Goal: Task Accomplishment & Management: Manage account settings

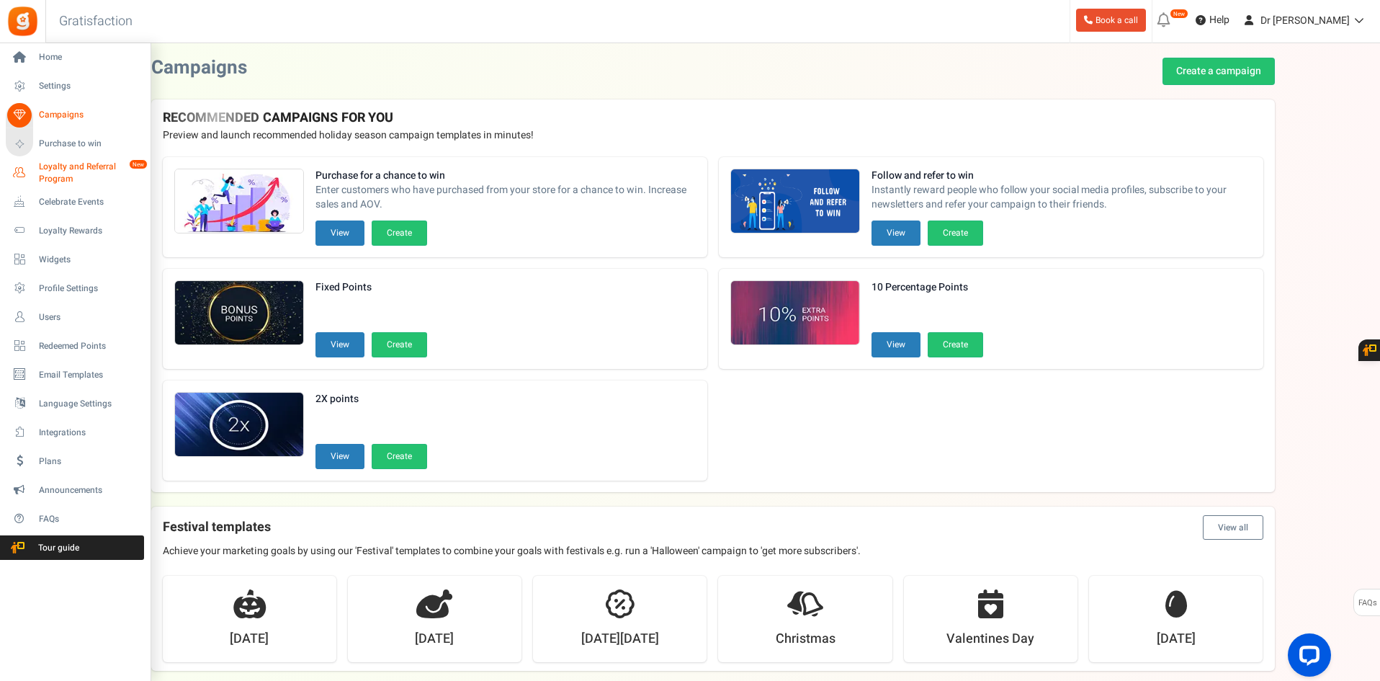
click at [59, 169] on span "Loyalty and Referral Program" at bounding box center [91, 173] width 105 height 24
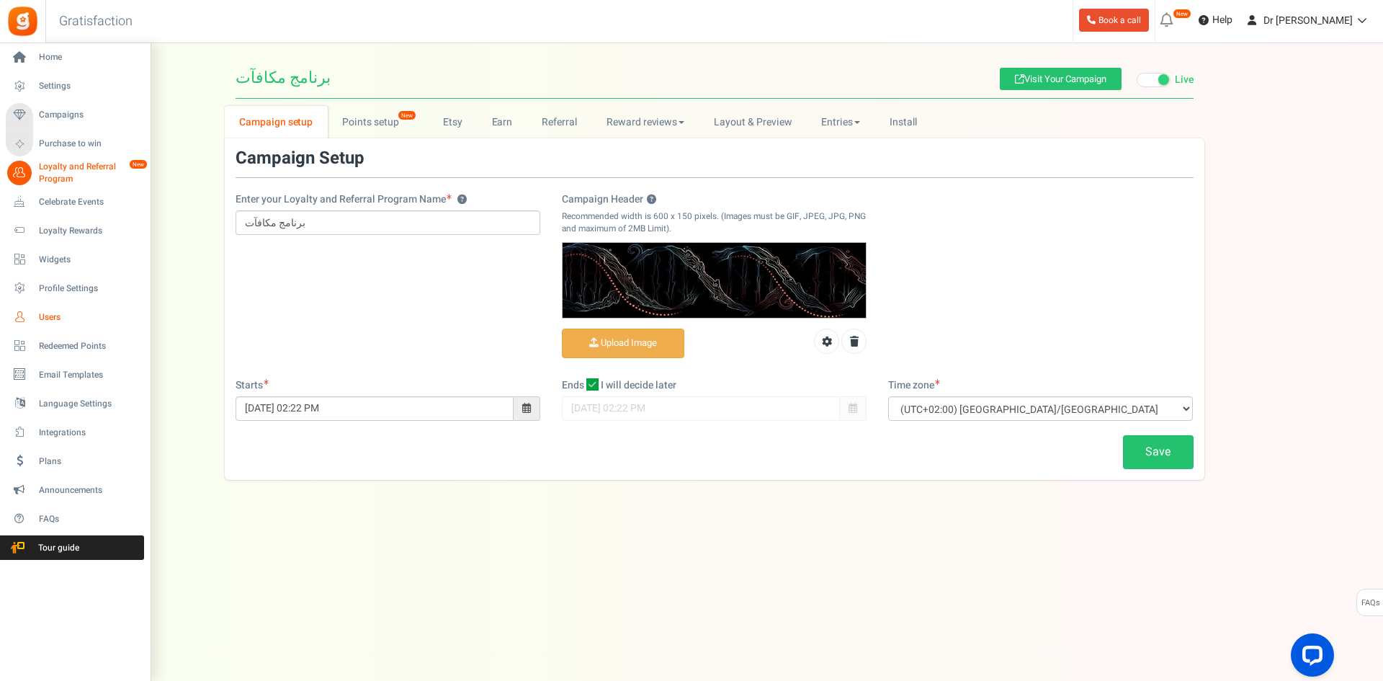
click at [53, 315] on span "Users" at bounding box center [89, 317] width 101 height 12
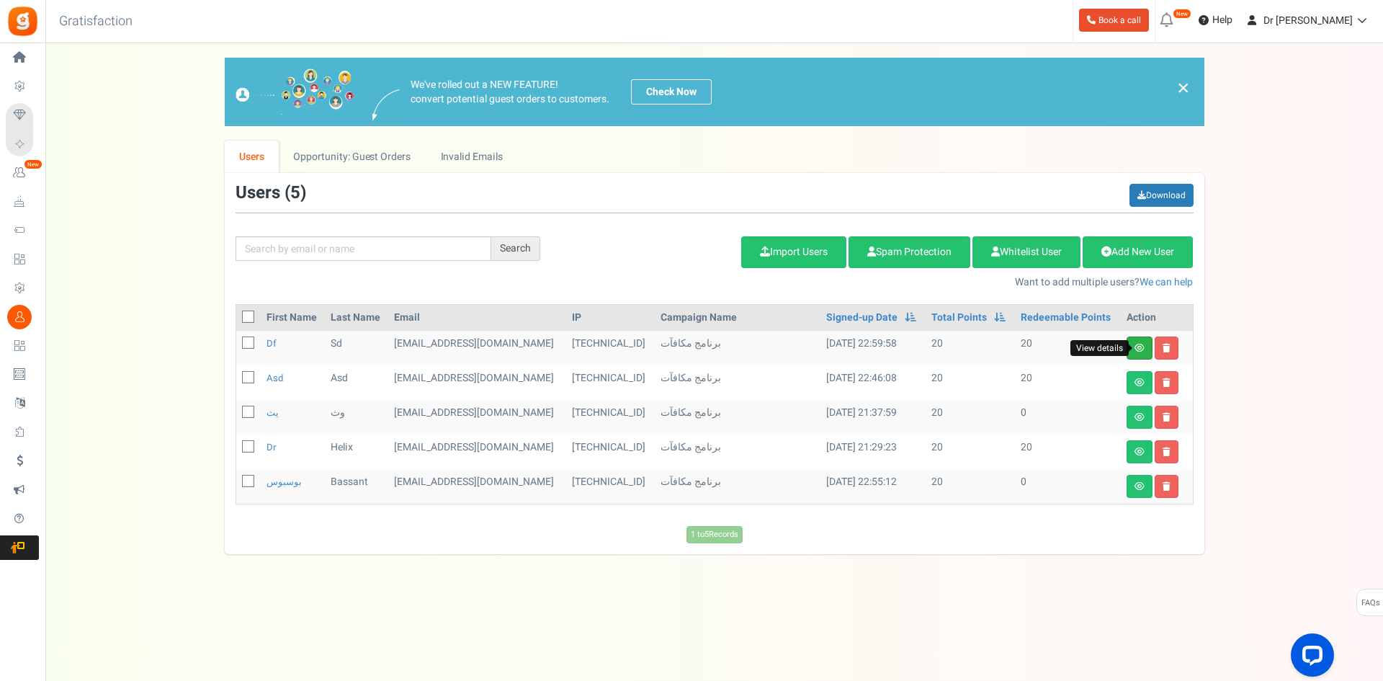
click at [1137, 349] on icon at bounding box center [1139, 348] width 10 height 9
click at [1135, 383] on icon at bounding box center [1139, 382] width 10 height 9
click at [1138, 415] on icon at bounding box center [1139, 417] width 10 height 9
click at [1139, 452] on icon at bounding box center [1139, 451] width 10 height 9
click at [1139, 482] on icon at bounding box center [1139, 486] width 10 height 9
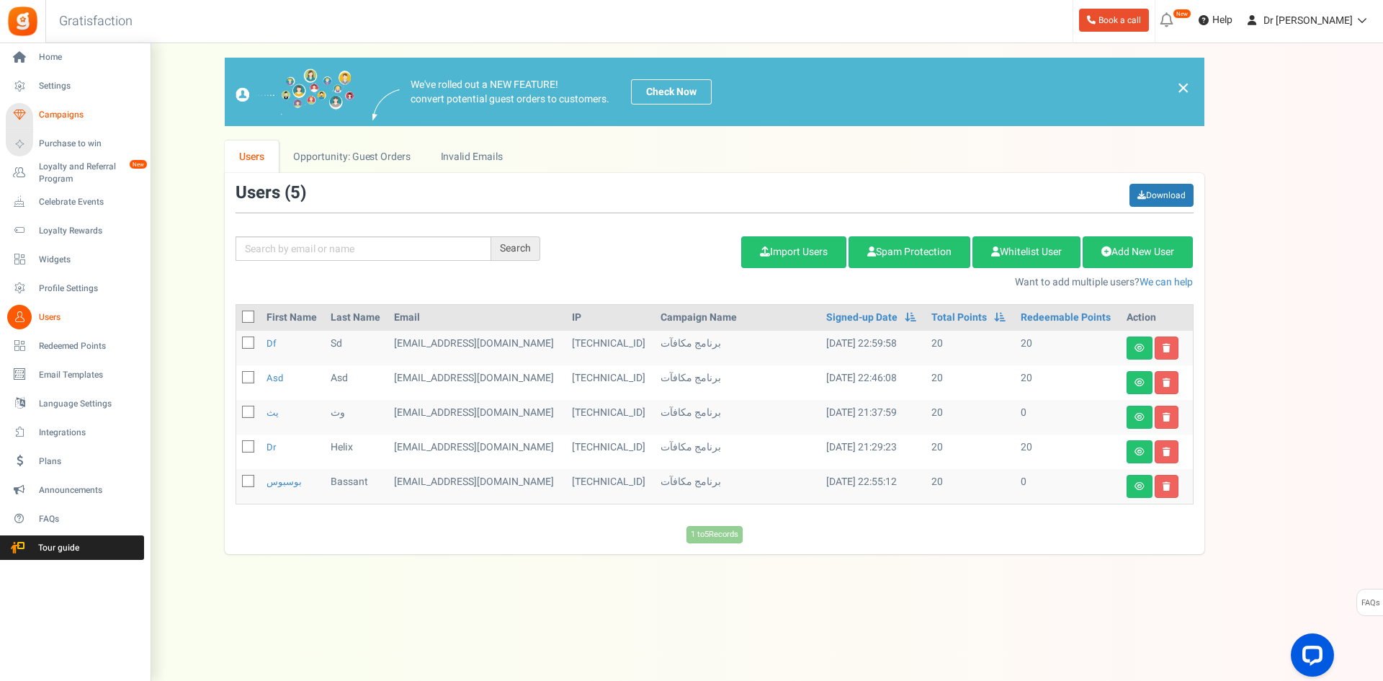
click at [53, 109] on span "Campaigns" at bounding box center [89, 115] width 101 height 12
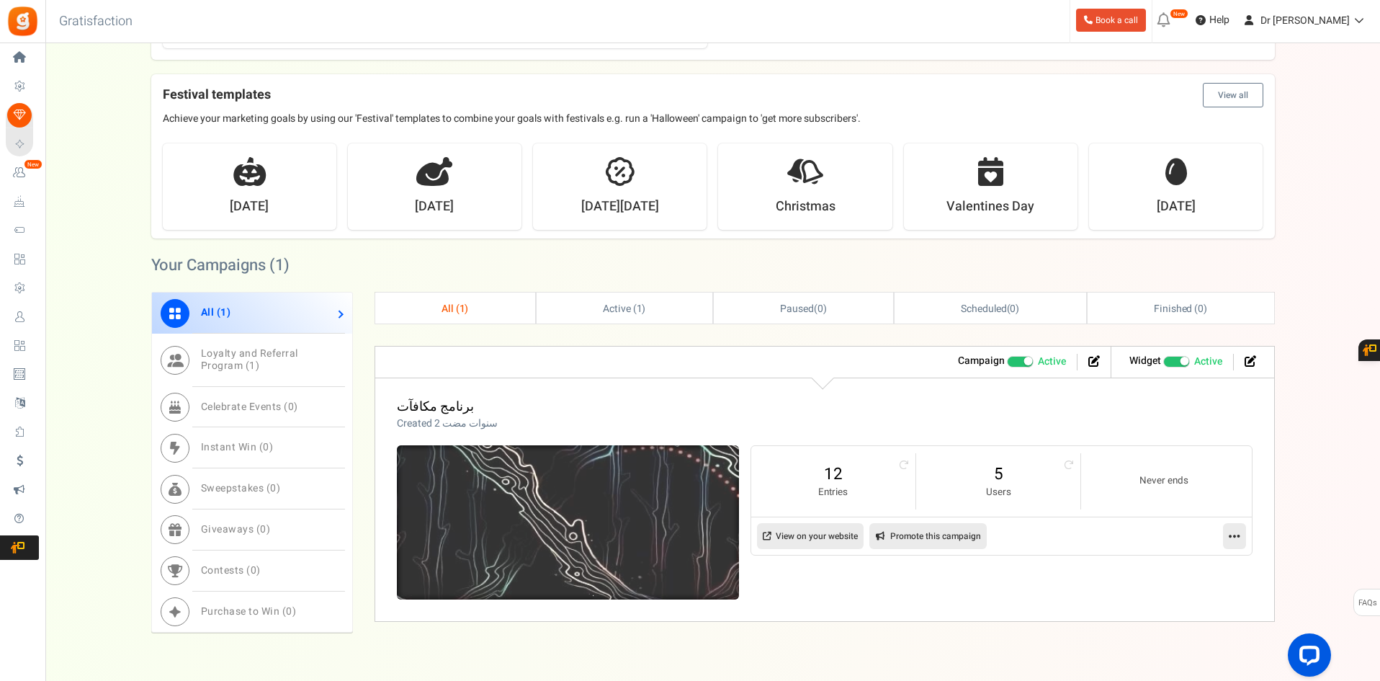
scroll to position [485, 0]
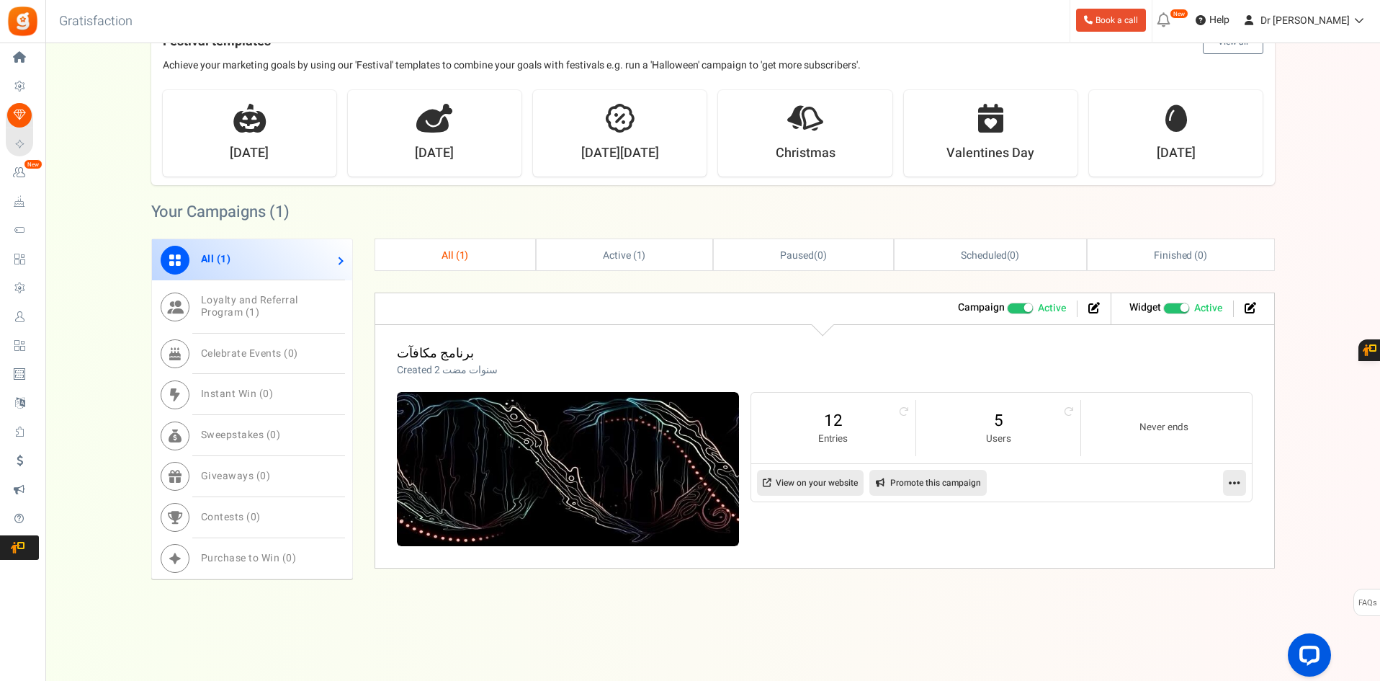
click at [645, 603] on div "View less View more × [NEW!] Include taxes and shipping when rewarding points f…" at bounding box center [690, 119] width 1380 height 1122
click at [566, 405] on img at bounding box center [568, 469] width 342 height 154
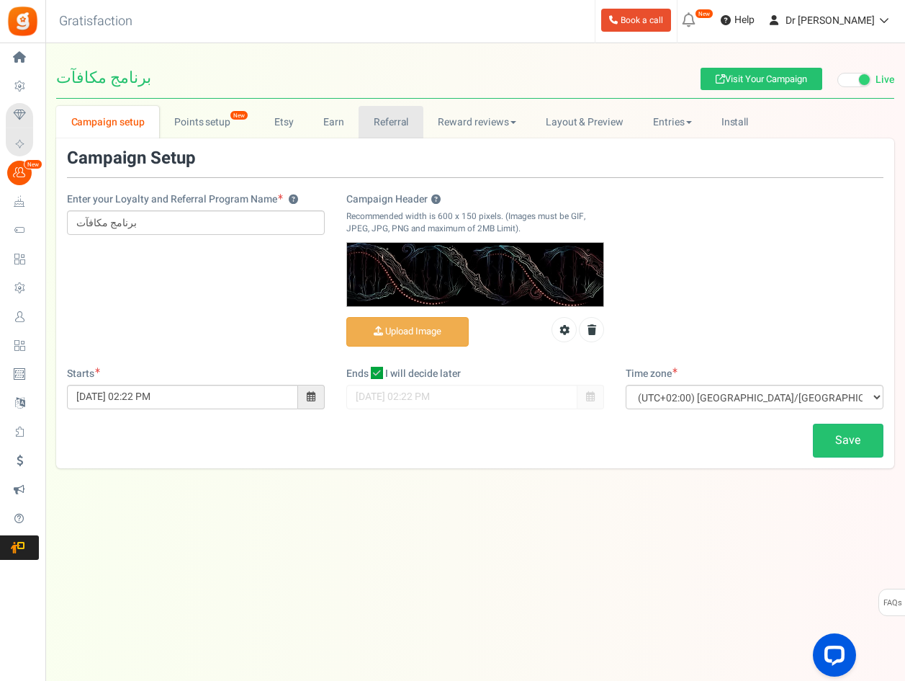
click at [390, 121] on link "Referral" at bounding box center [391, 122] width 65 height 32
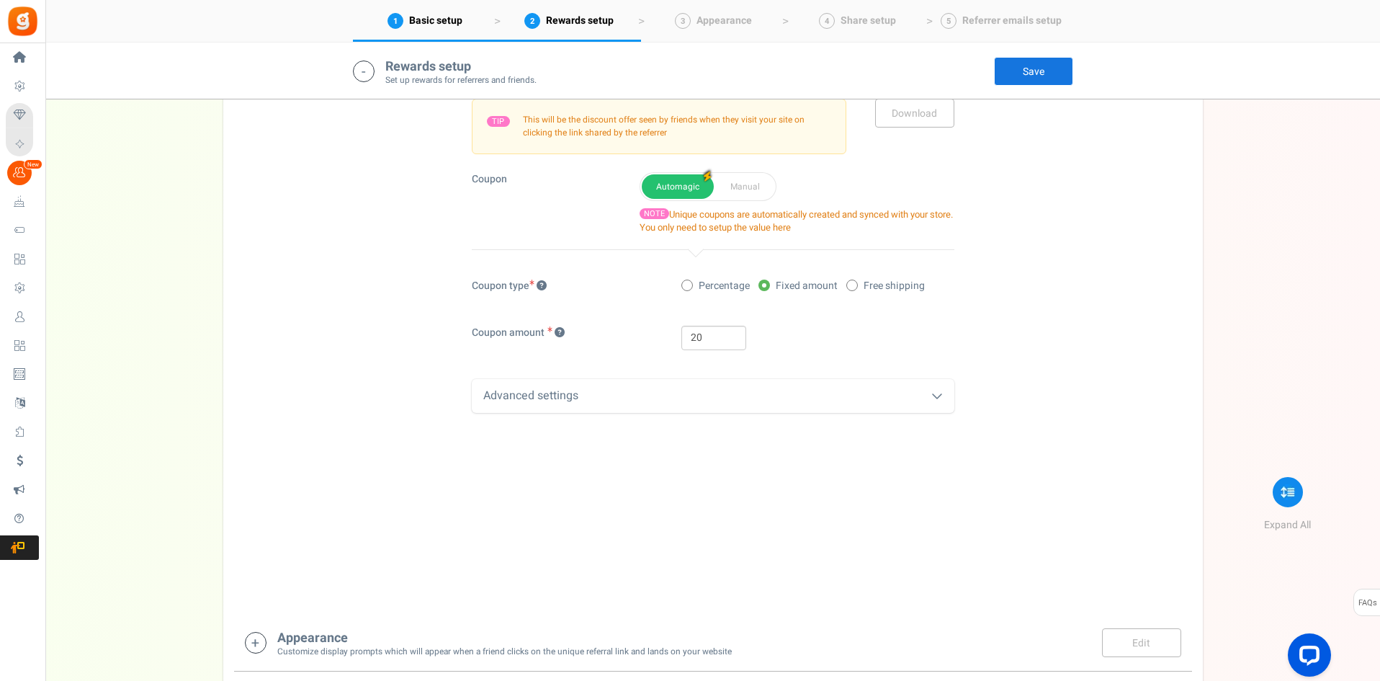
scroll to position [576, 0]
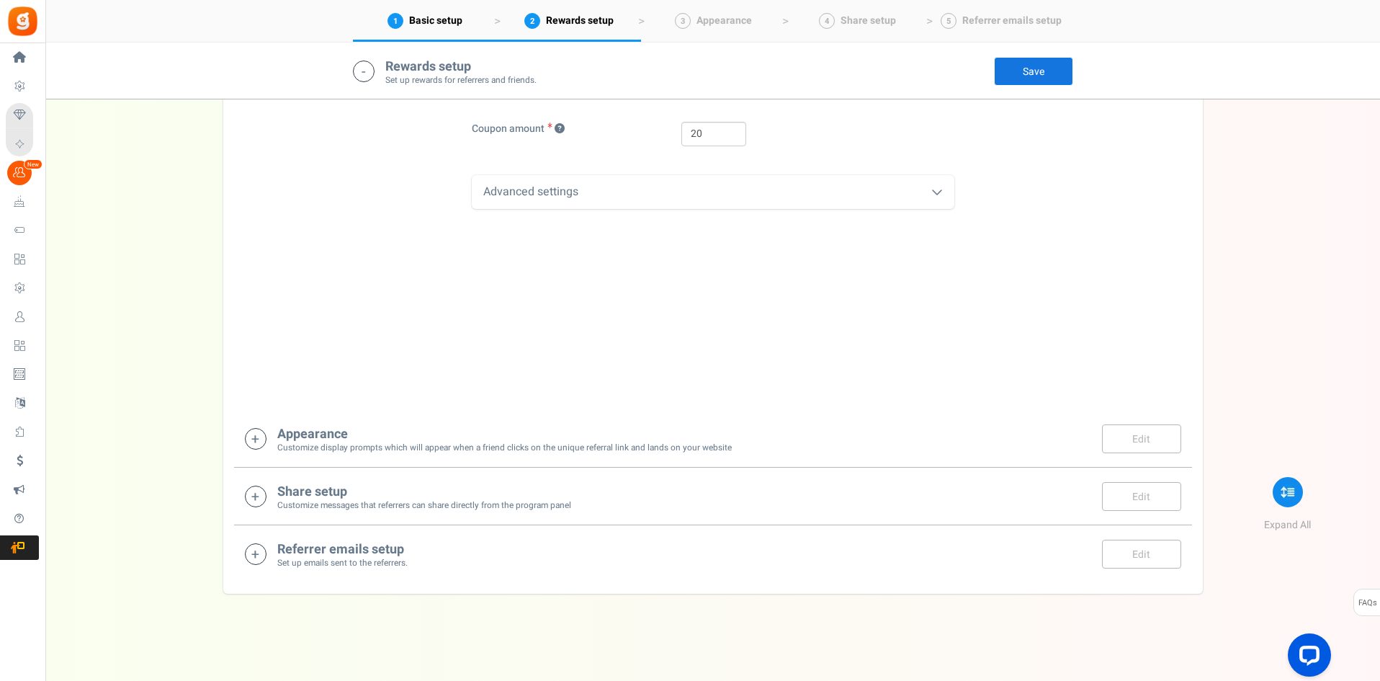
click at [377, 447] on small "Customize display prompts which will appear when a friend clicks on the unique …" at bounding box center [504, 447] width 454 height 12
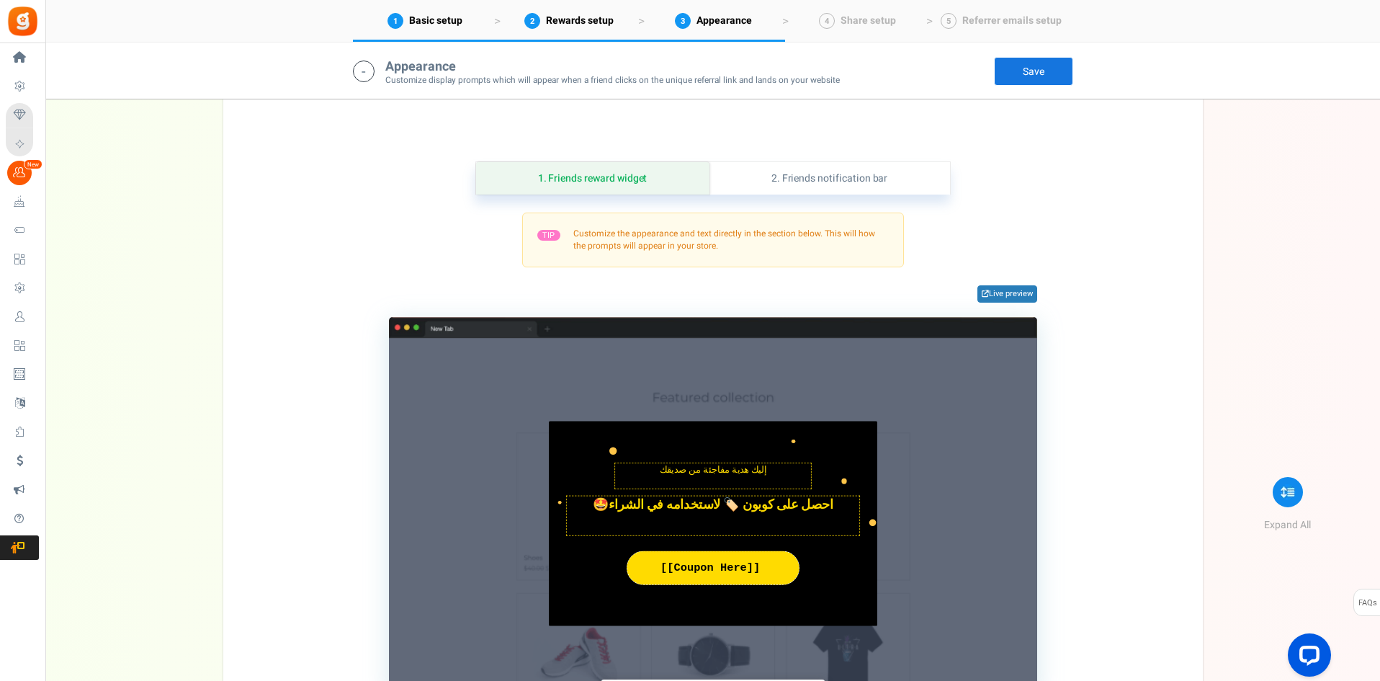
scroll to position [1036, 0]
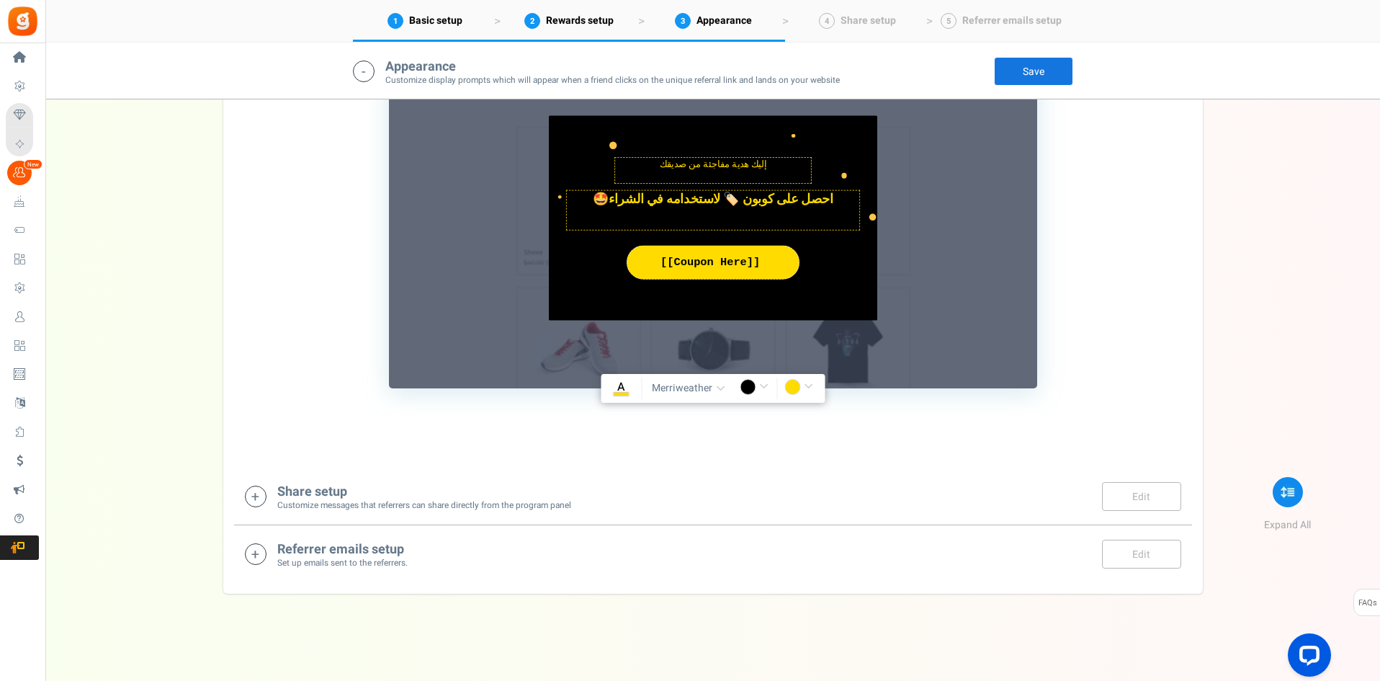
click at [360, 502] on small "Customize messages that referrers can share directly from the program panel" at bounding box center [424, 505] width 294 height 12
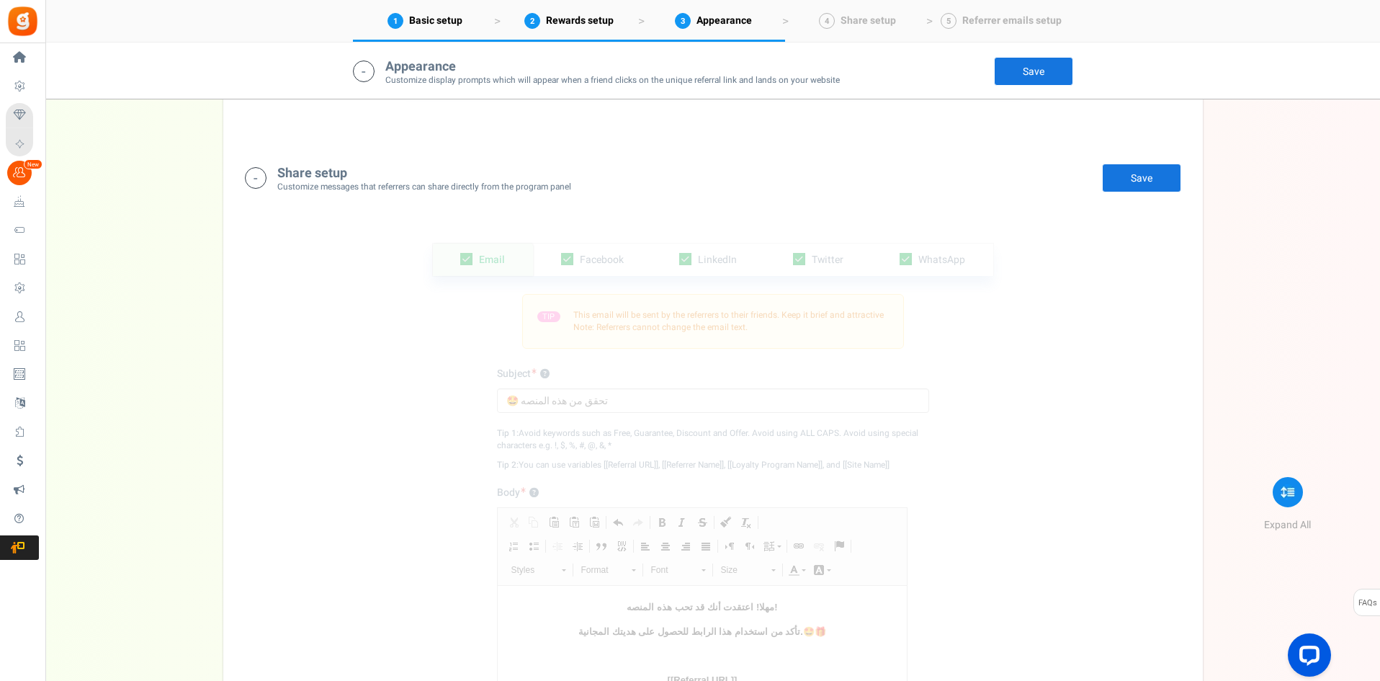
scroll to position [1990, 0]
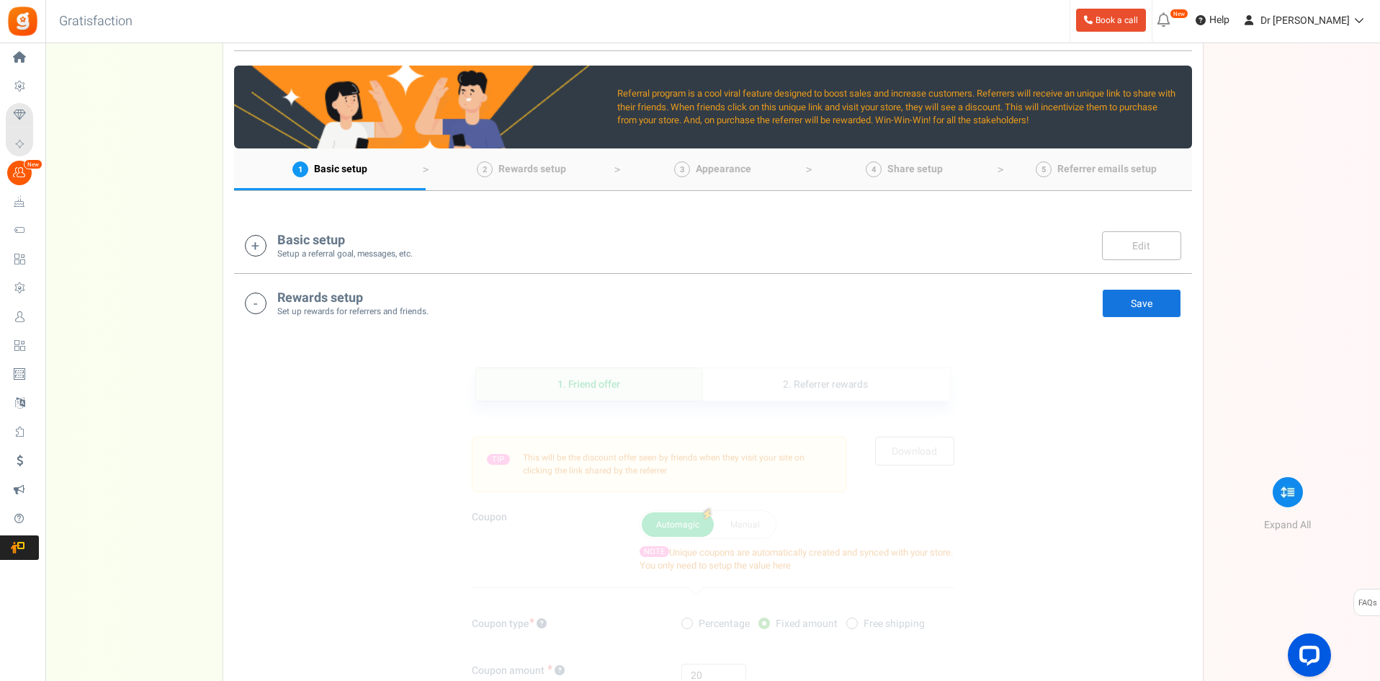
scroll to position [0, 0]
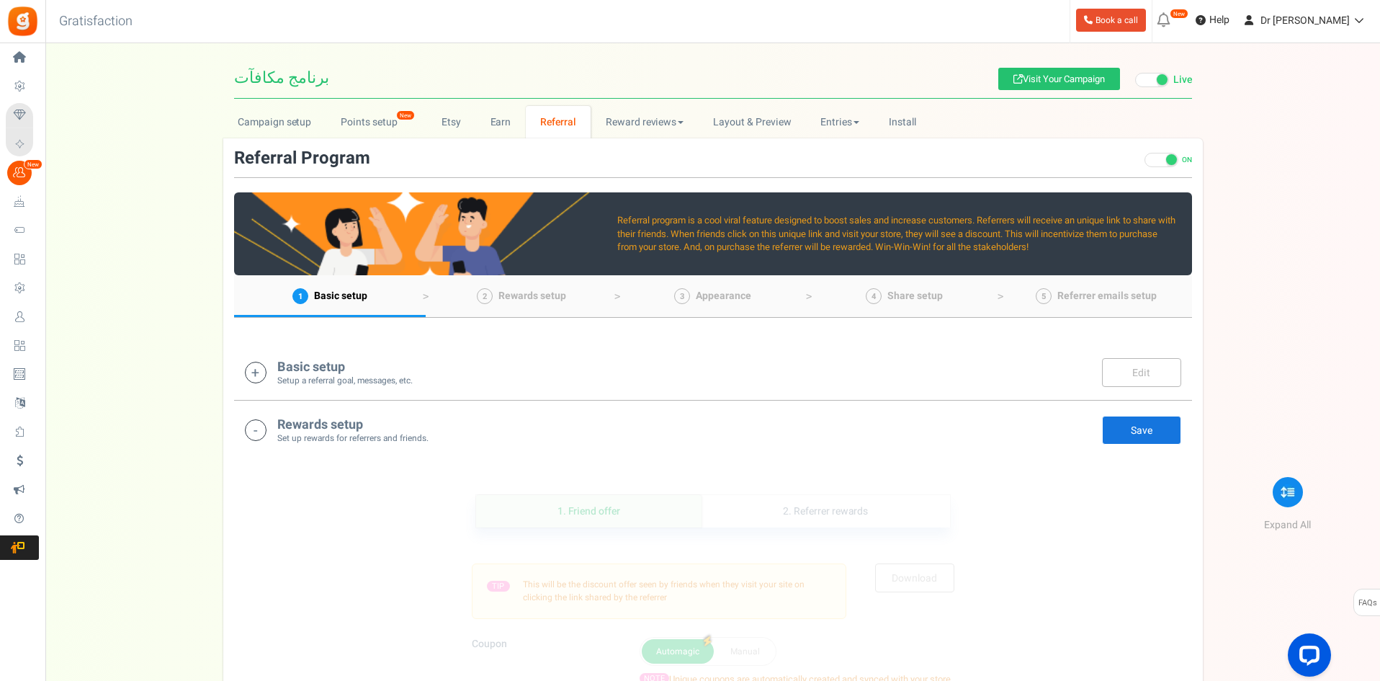
click at [344, 370] on h4 "Basic setup" at bounding box center [344, 367] width 135 height 14
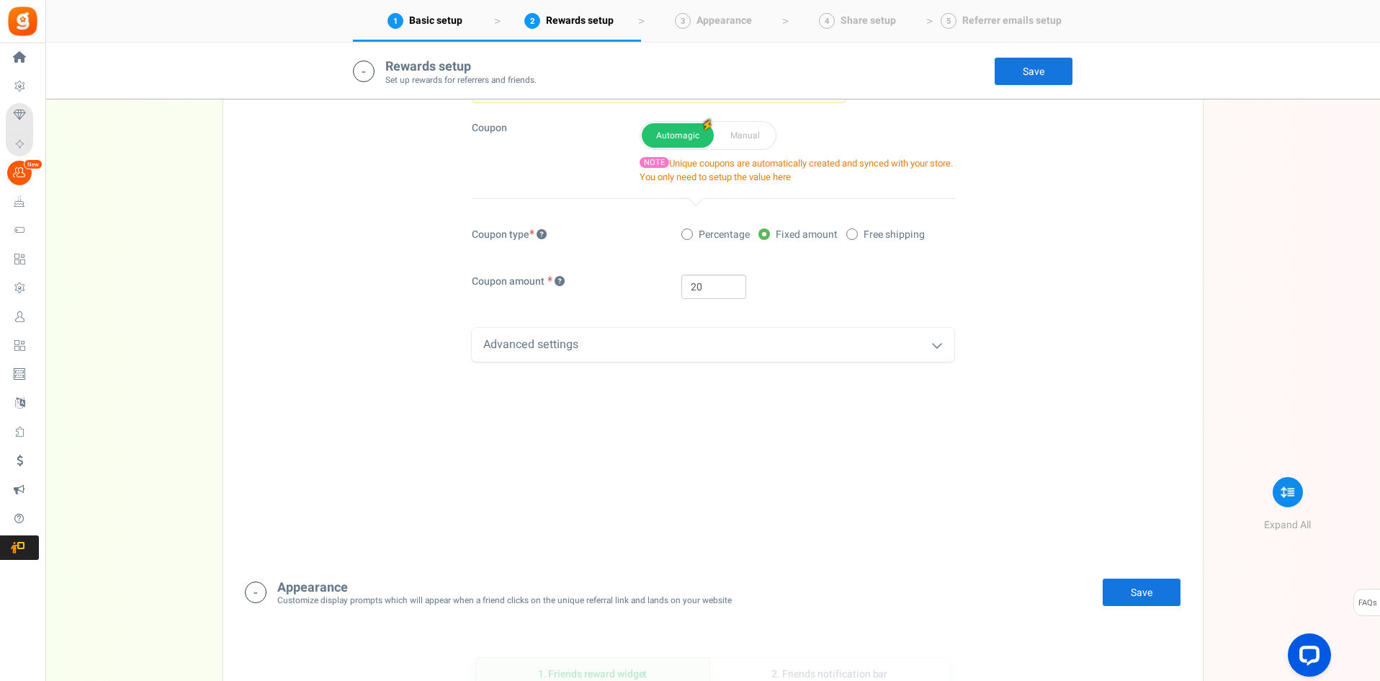
scroll to position [1381, 0]
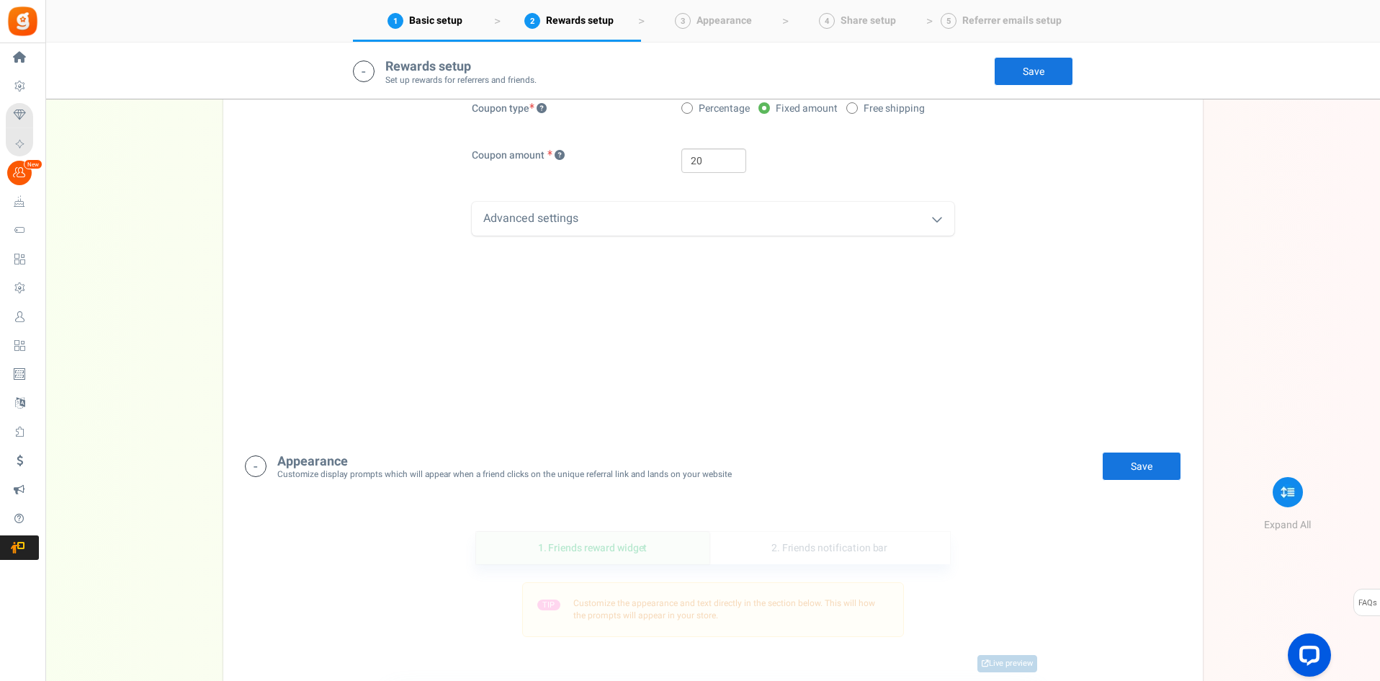
click at [936, 221] on icon at bounding box center [937, 219] width 12 height 12
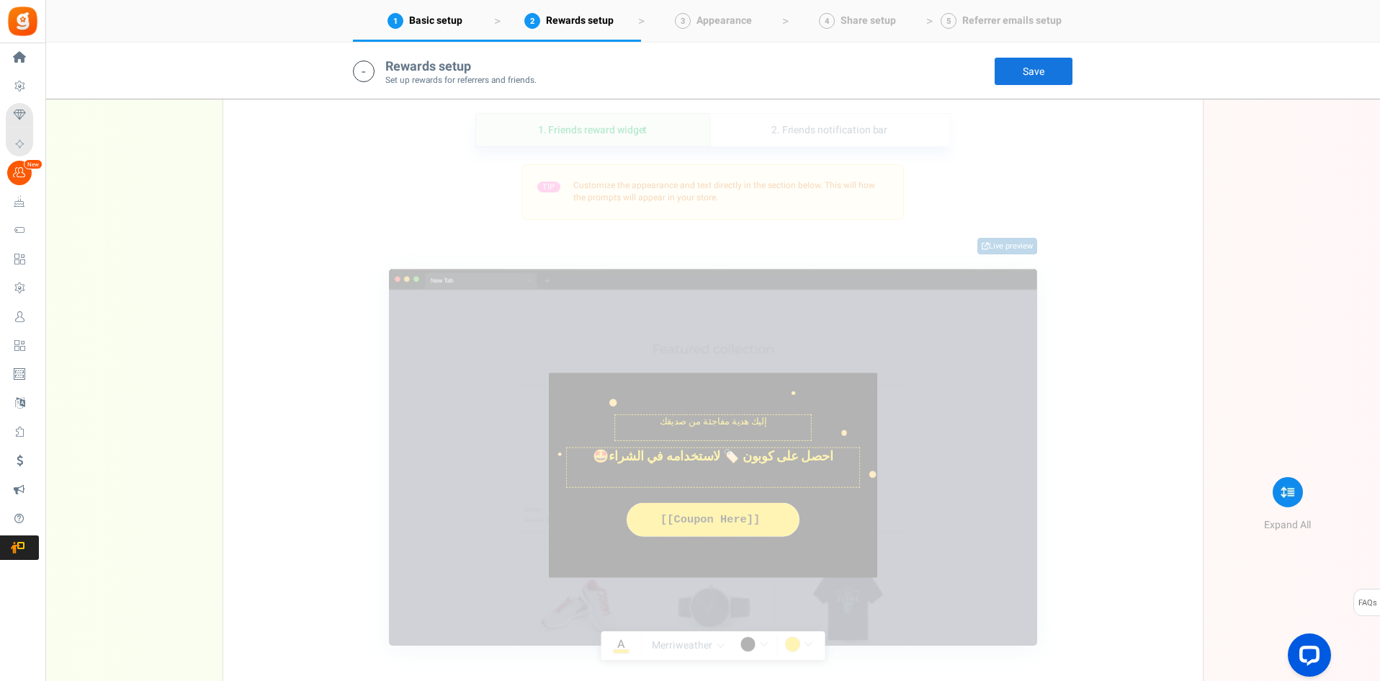
scroll to position [1957, 0]
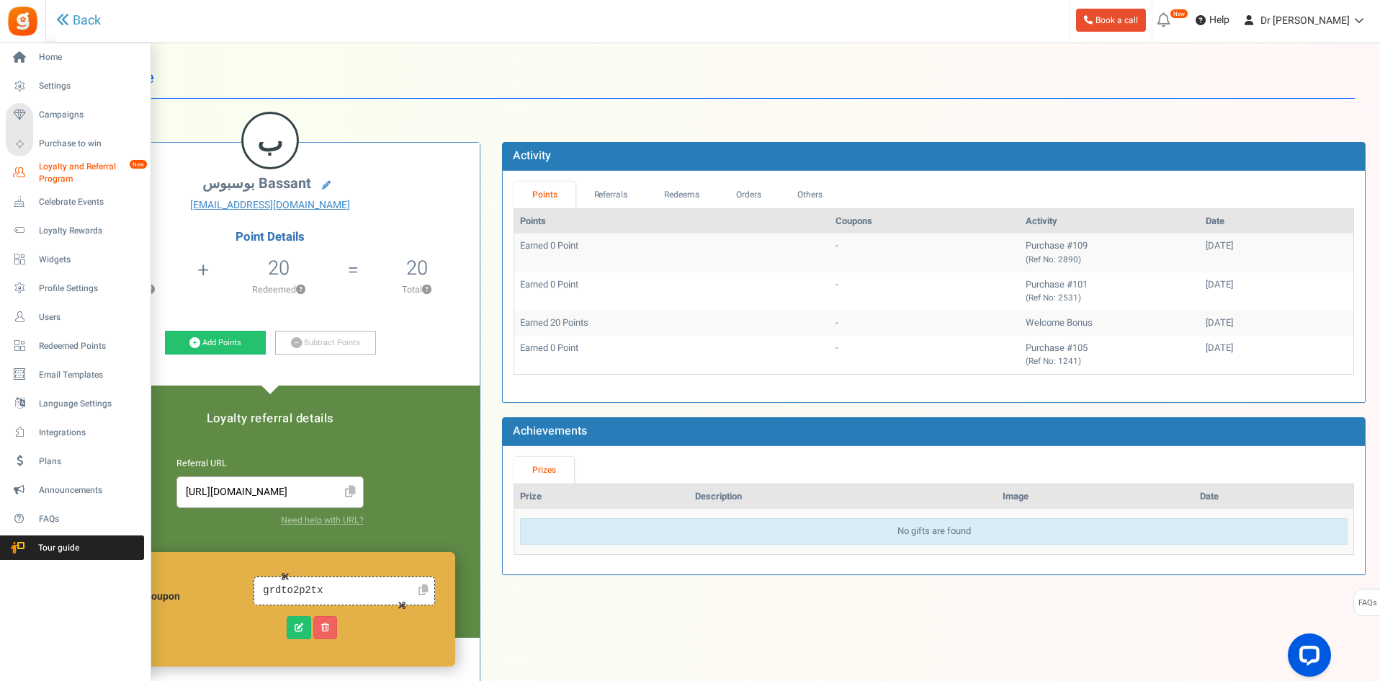
click at [60, 166] on span "Loyalty and Referral Program" at bounding box center [91, 173] width 105 height 24
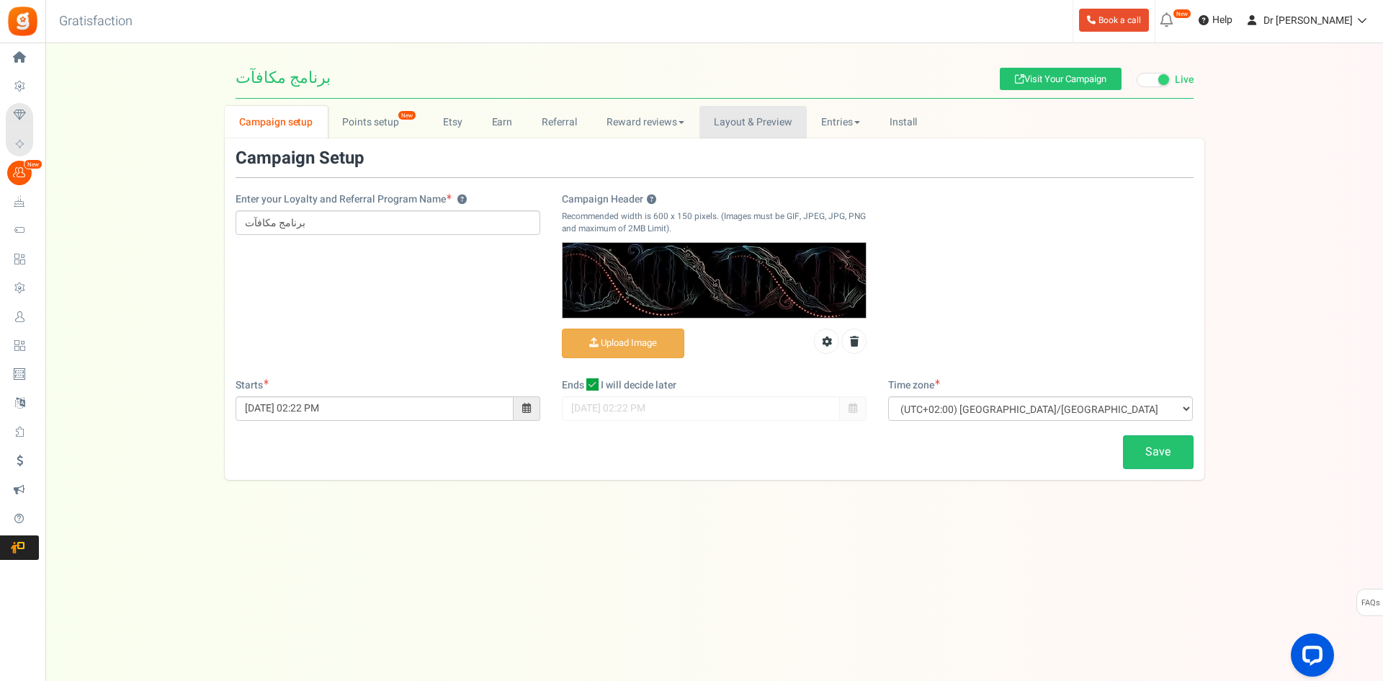
click at [760, 125] on link "Layout & Preview" at bounding box center [752, 122] width 107 height 32
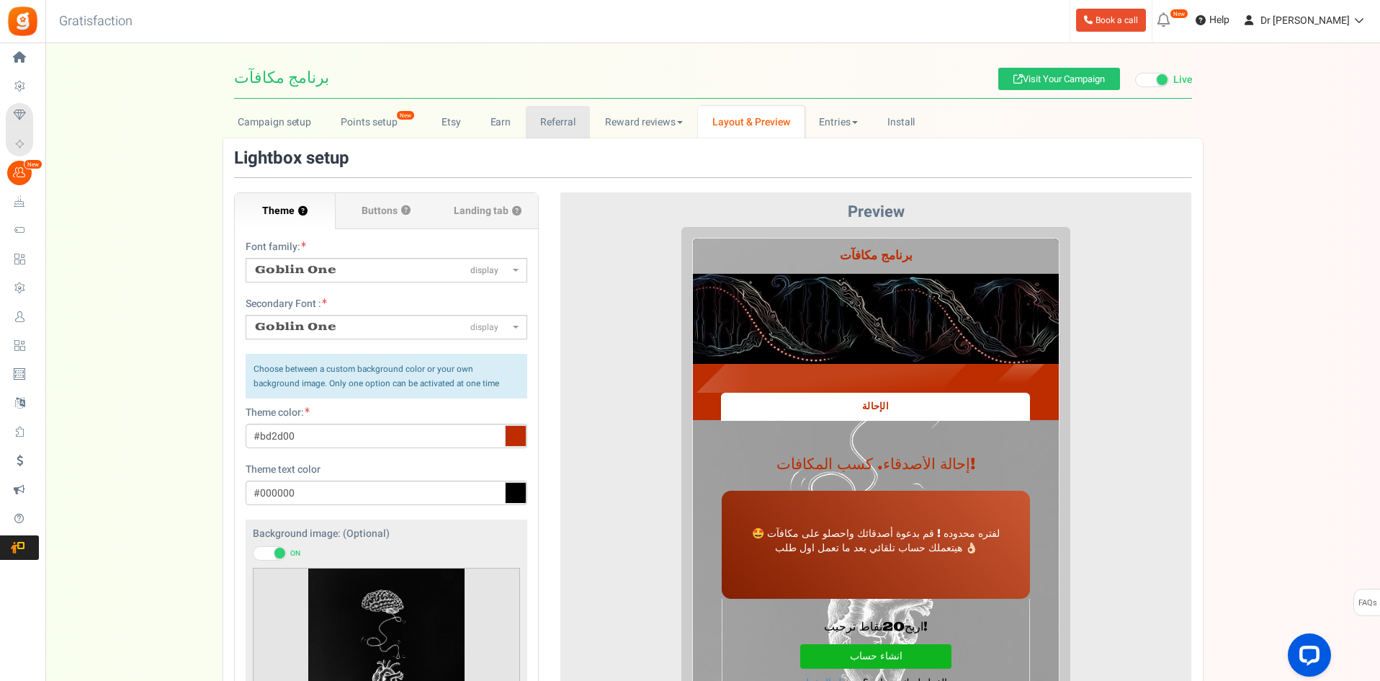
click at [559, 126] on link "Referral" at bounding box center [558, 122] width 65 height 32
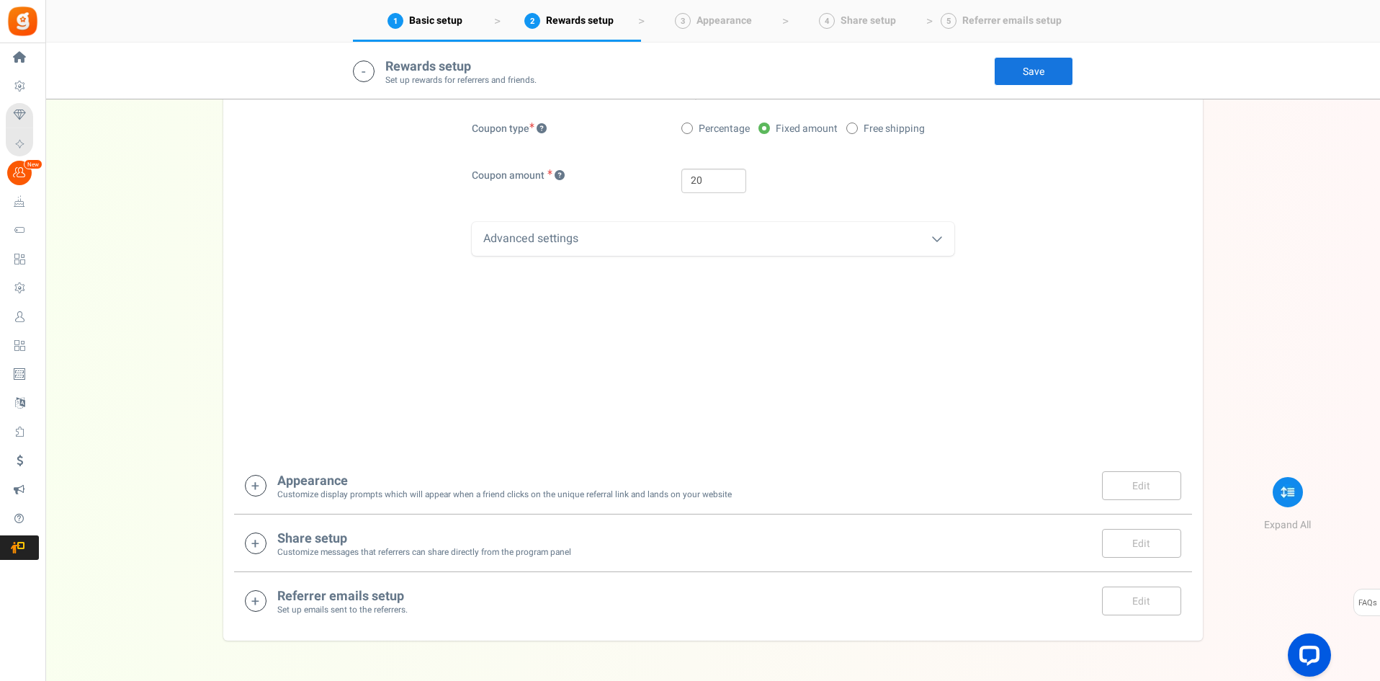
scroll to position [668, 0]
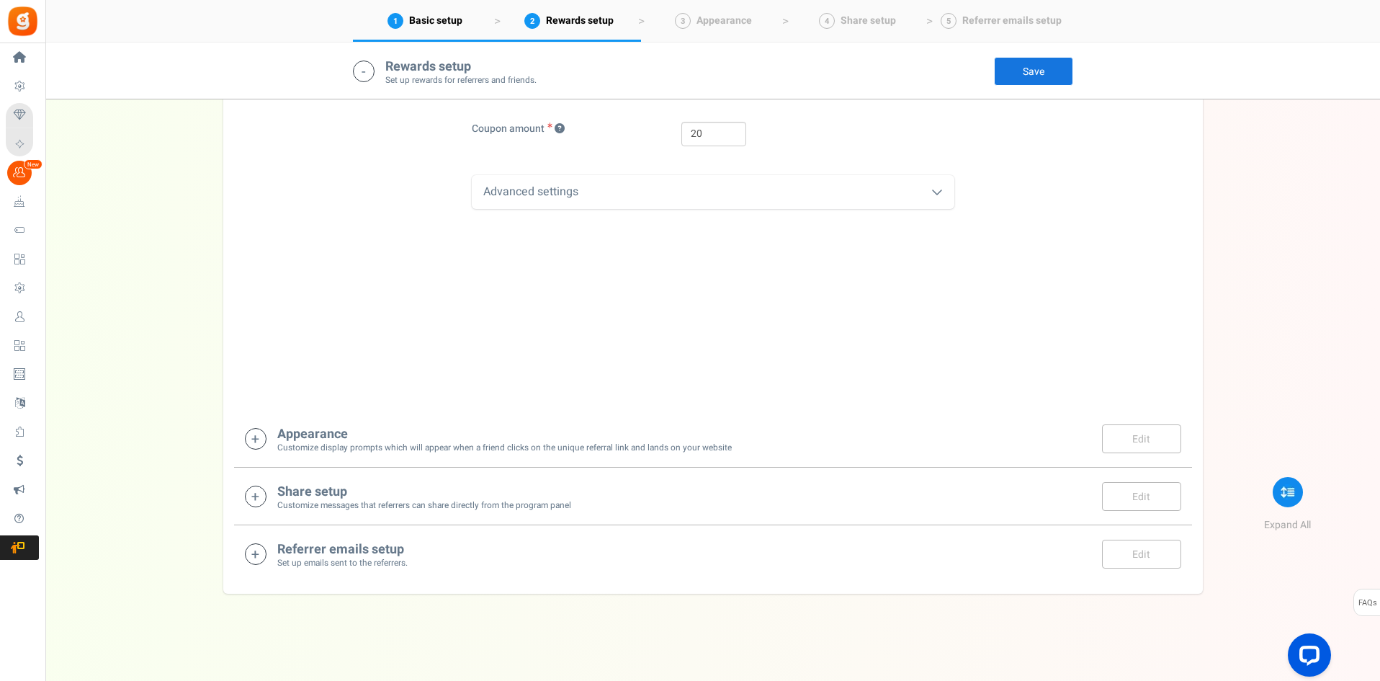
click at [901, 451] on div "Appearance Customize display prompts which will appear when a friend clicks on …" at bounding box center [713, 439] width 936 height 30
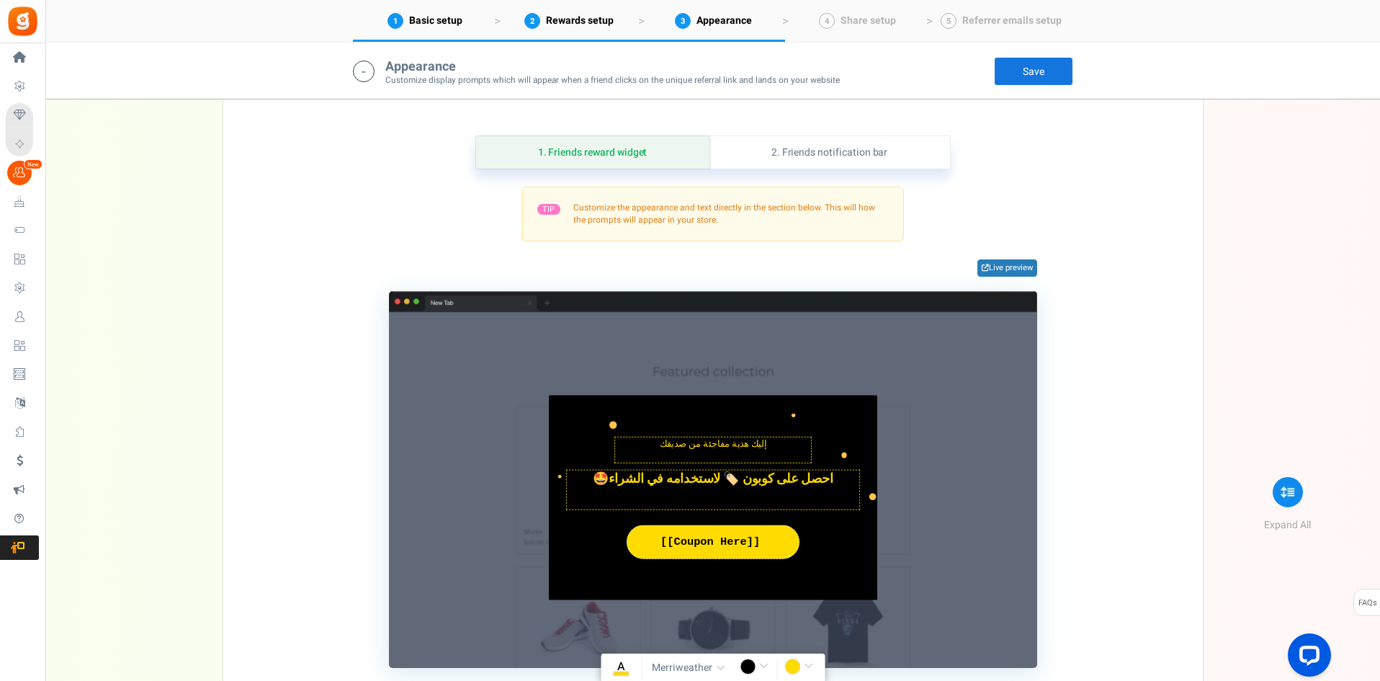
scroll to position [1316, 0]
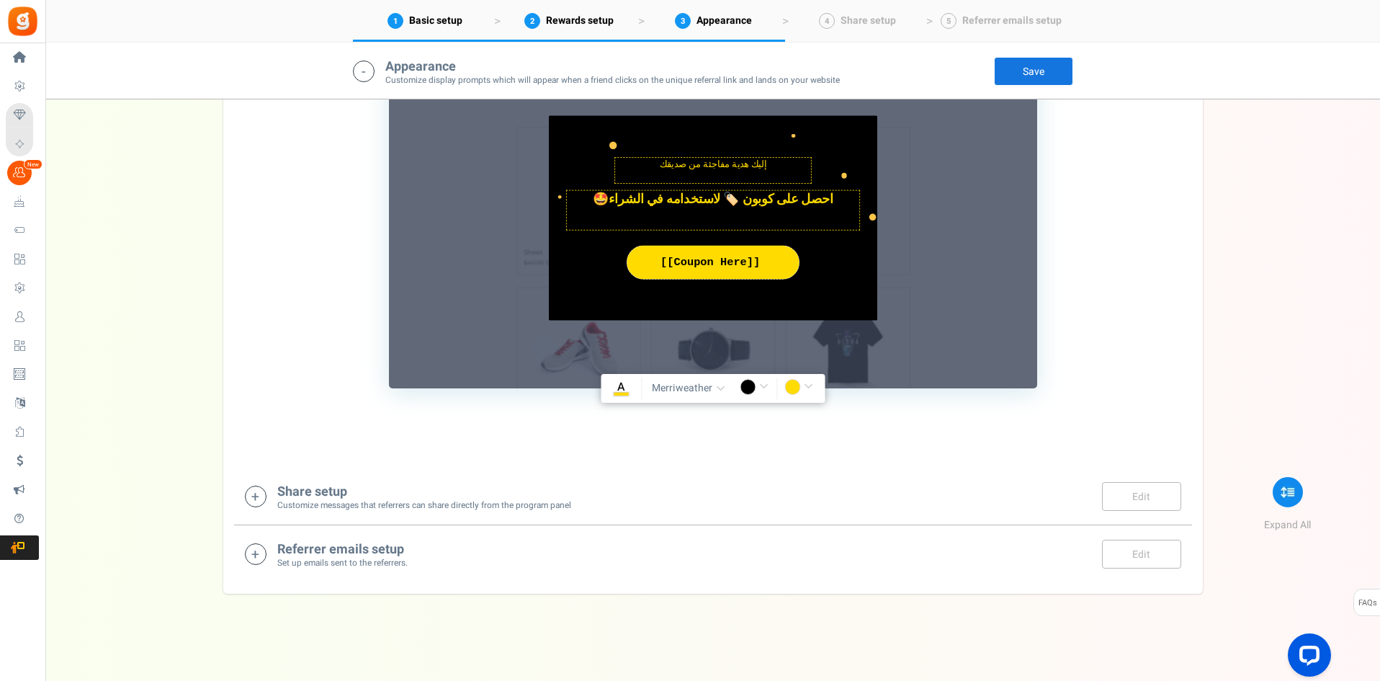
drag, startPoint x: 684, startPoint y: 498, endPoint x: 709, endPoint y: 493, distance: 25.7
click at [684, 498] on div "Share setup Customize messages that referrers can share directly from the progr…" at bounding box center [713, 497] width 936 height 30
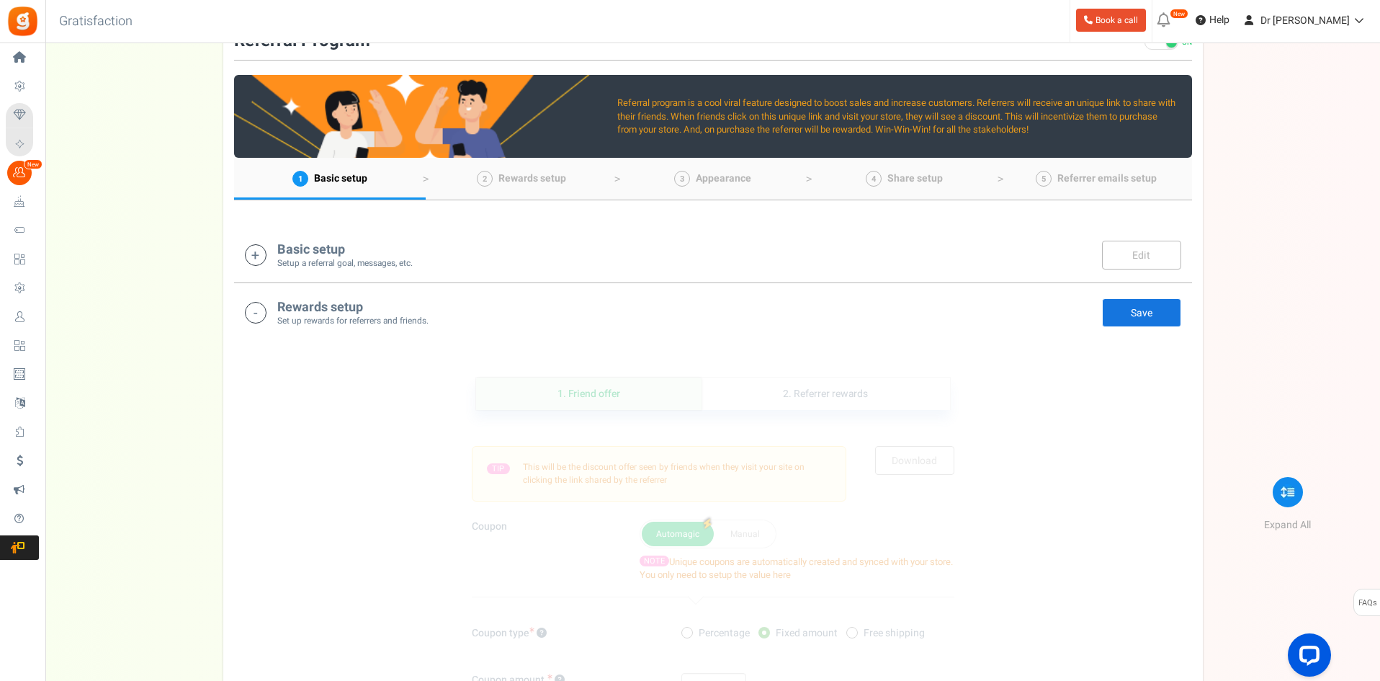
scroll to position [0, 0]
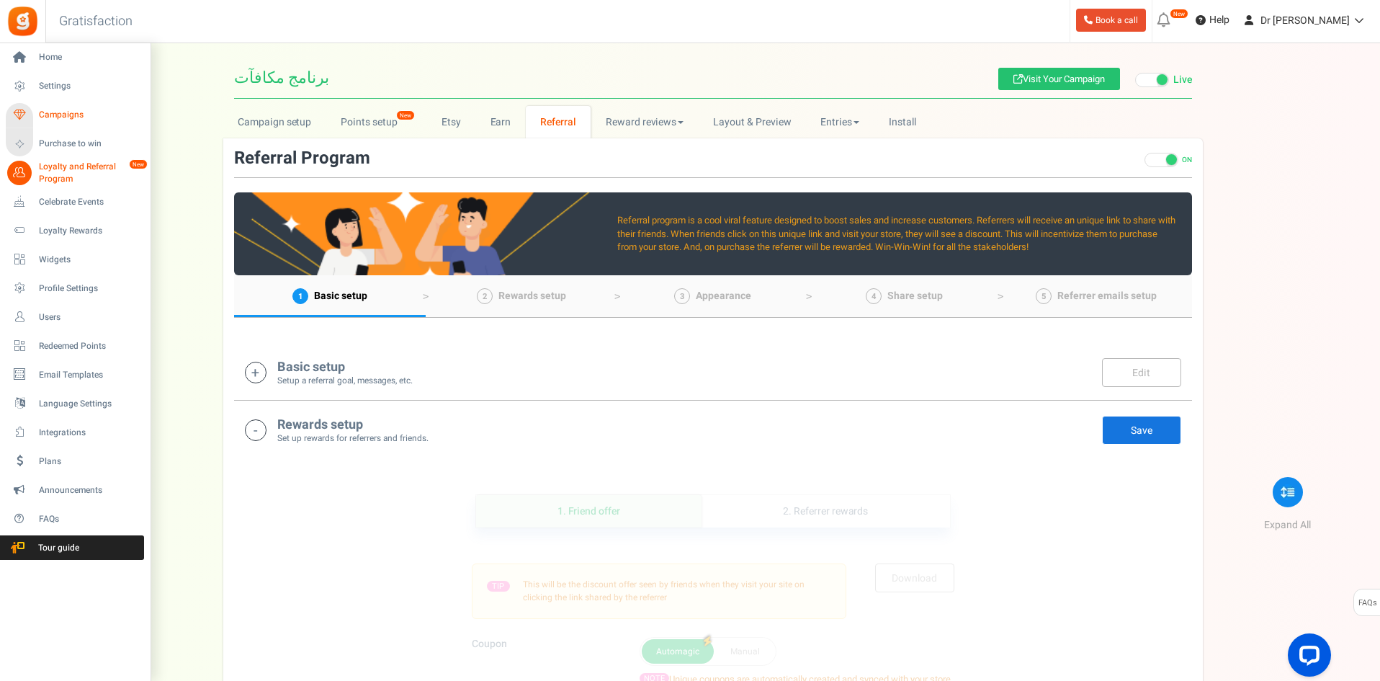
click at [62, 117] on span "Campaigns" at bounding box center [89, 115] width 101 height 12
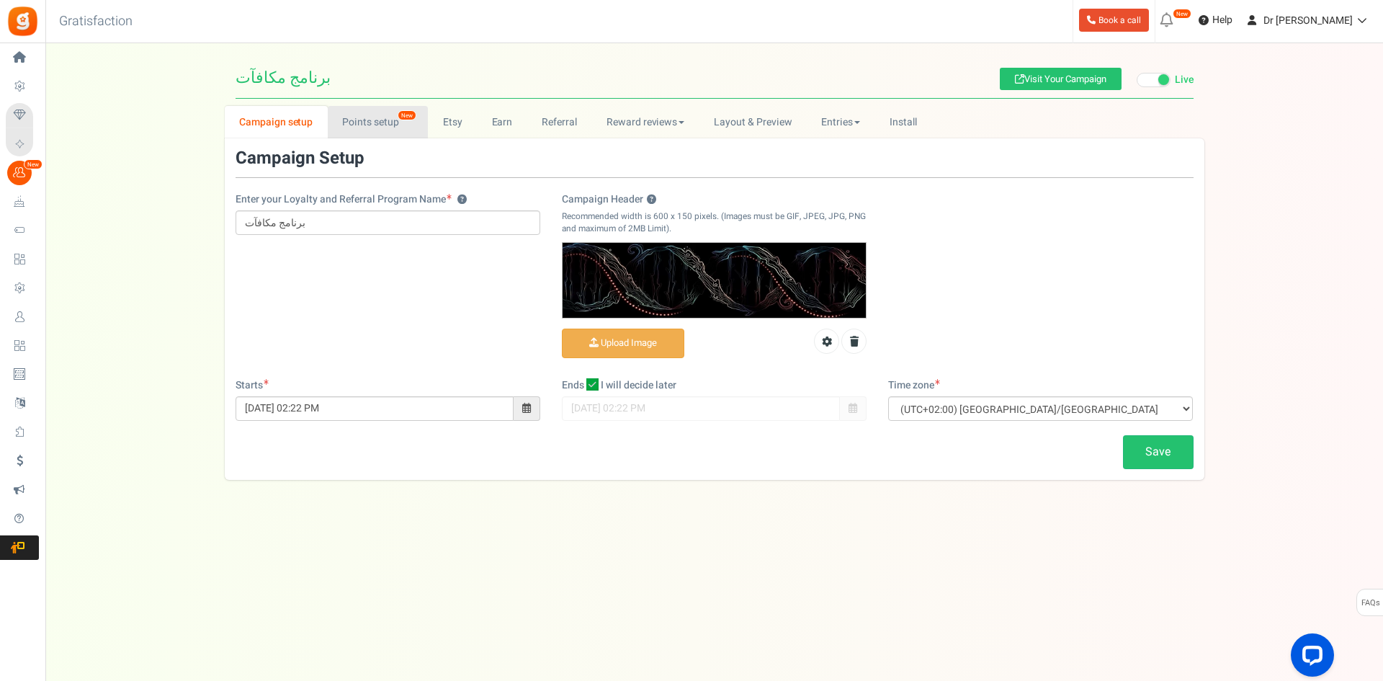
click at [352, 122] on link "Points setup New" at bounding box center [378, 122] width 100 height 32
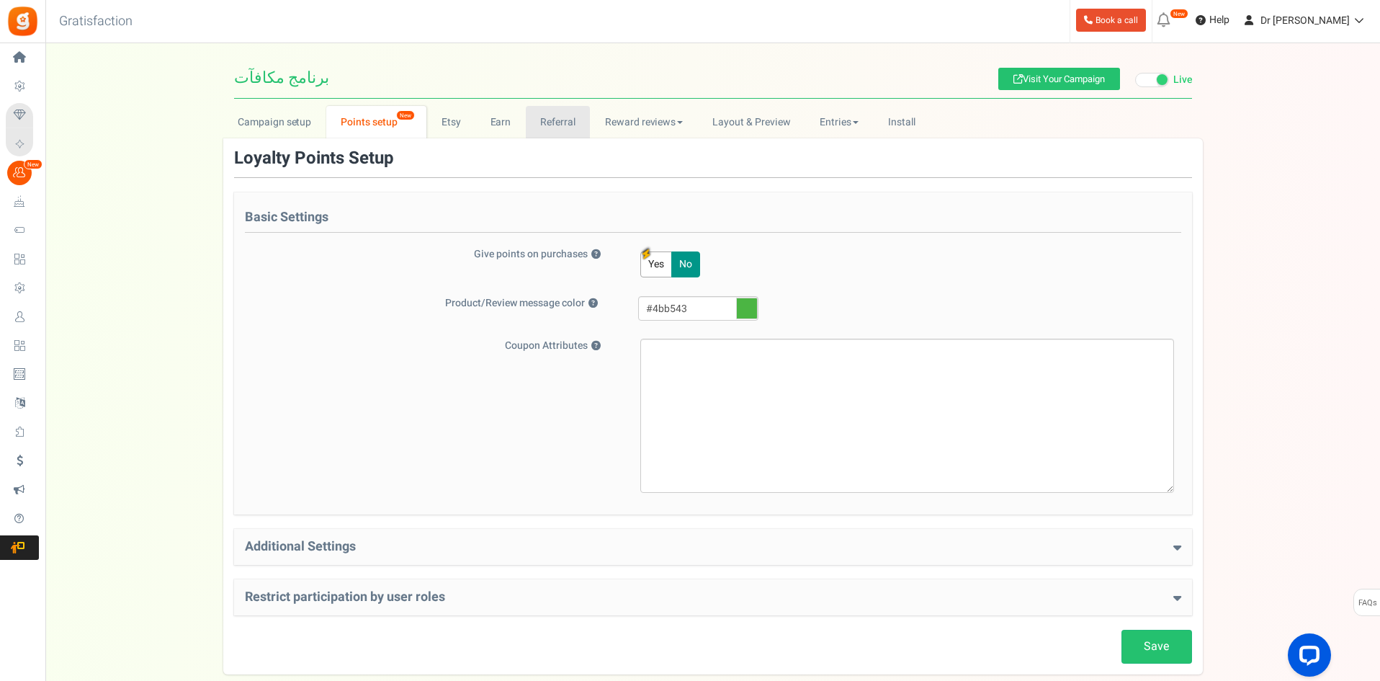
click at [553, 117] on link "Referral" at bounding box center [558, 122] width 65 height 32
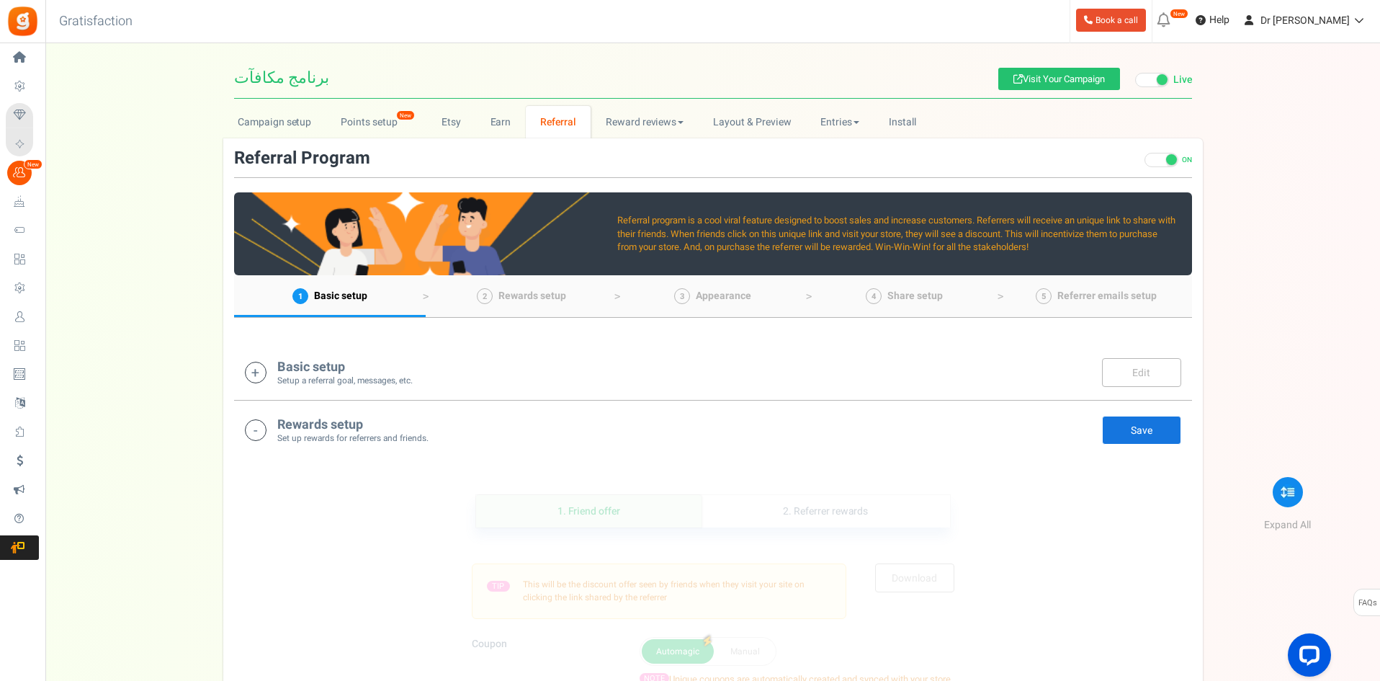
click at [572, 365] on div "Basic setup Setup a referral goal, messages, etc. Edit Save" at bounding box center [713, 372] width 936 height 30
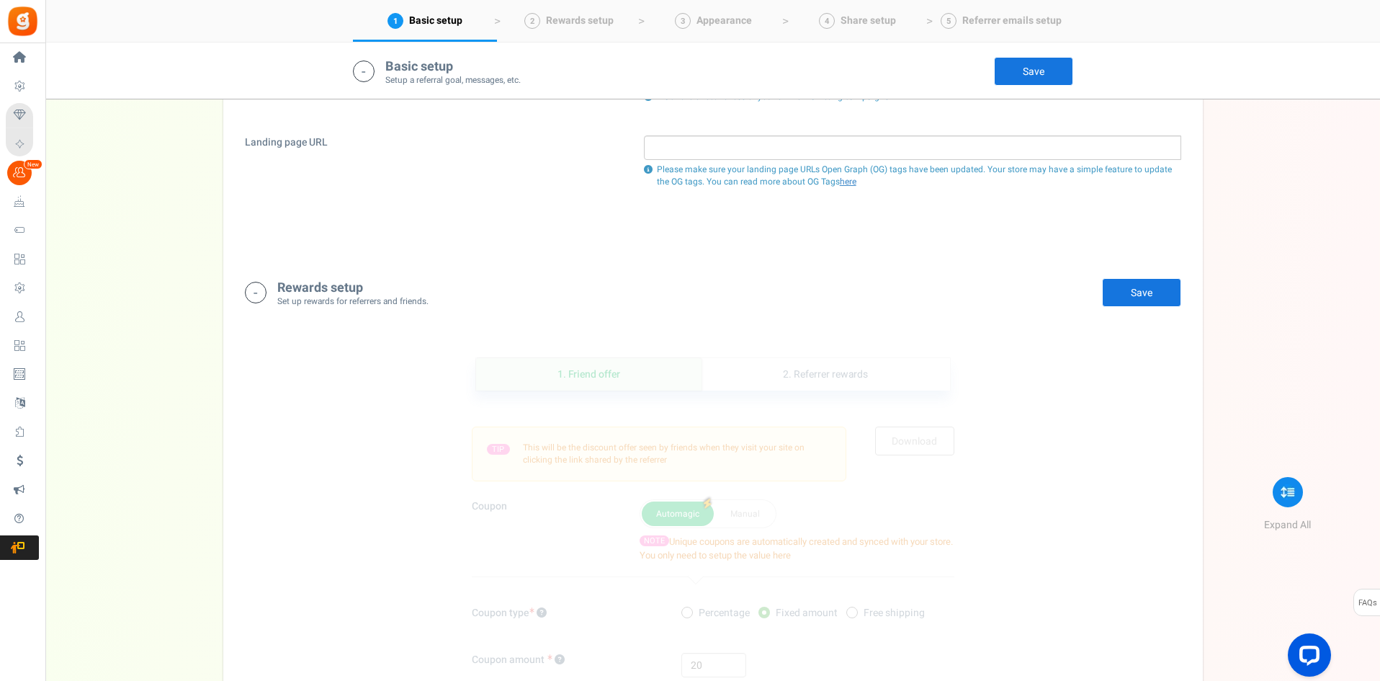
scroll to position [1093, 0]
